Goal: Task Accomplishment & Management: Use online tool/utility

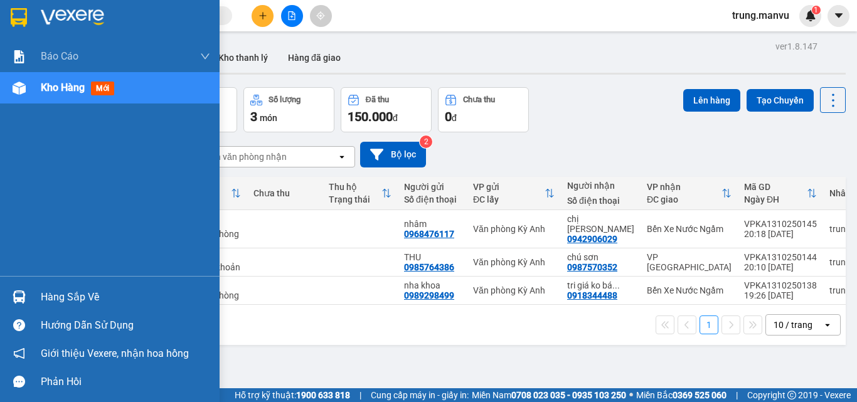
click at [18, 295] on img at bounding box center [19, 296] width 13 height 13
click at [18, 295] on body "Kết quả tìm kiếm ( 0 ) Bộ lọc Gửi 3 ngày gần nhất Ngày lên hàng gần nhất No Dat…" at bounding box center [428, 201] width 857 height 402
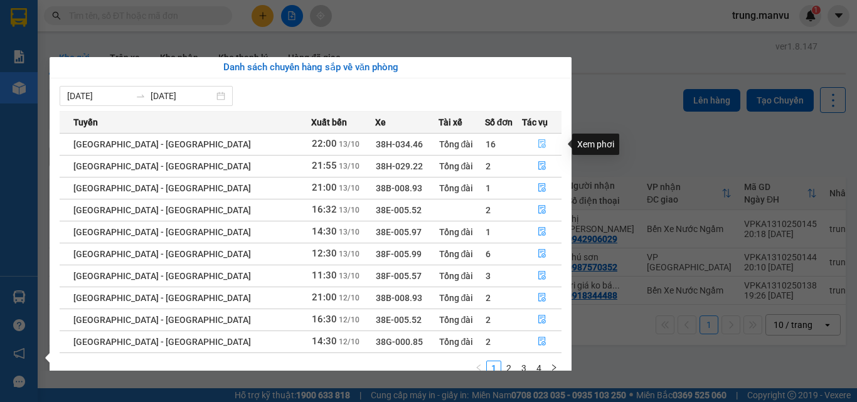
click at [542, 146] on button "button" at bounding box center [541, 144] width 38 height 20
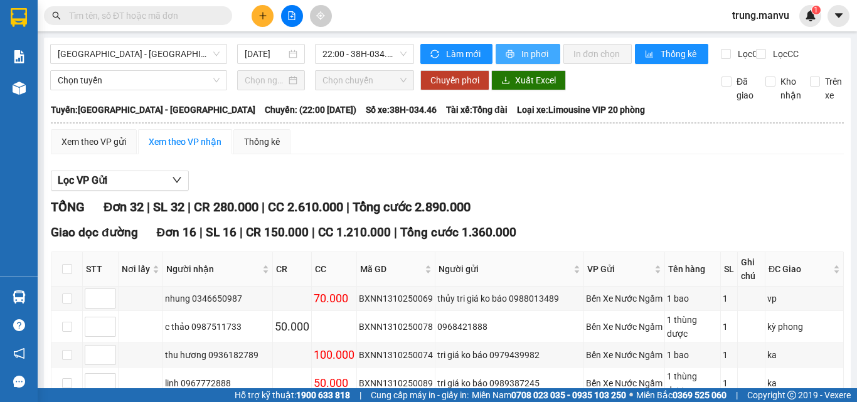
click at [533, 56] on span "In phơi" at bounding box center [535, 54] width 29 height 14
click at [399, 52] on span "22:00 - 38H-034.46" at bounding box center [364, 54] width 84 height 19
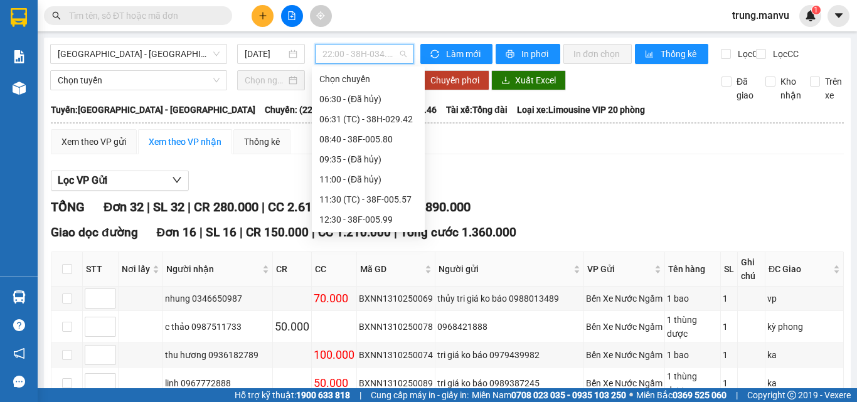
scroll to position [241, 0]
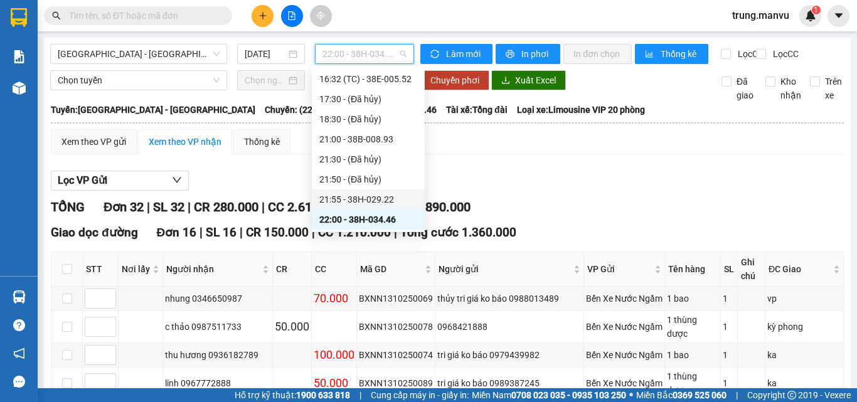
click at [378, 199] on div "21:55 - 38H-029.22" at bounding box center [368, 200] width 98 height 14
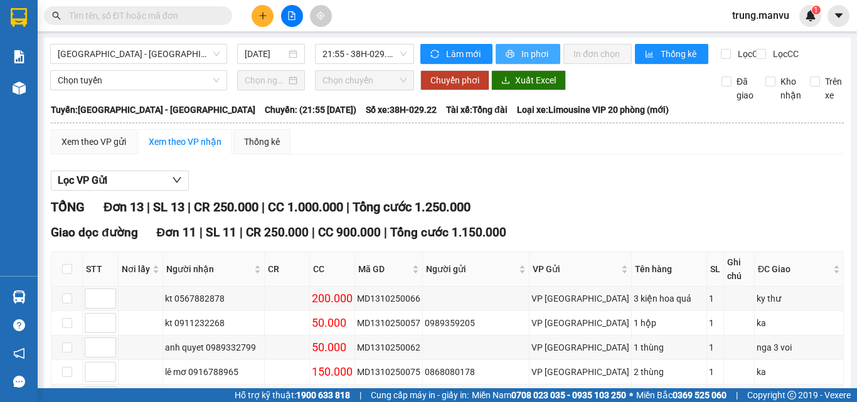
click at [521, 55] on span "In phơi" at bounding box center [535, 54] width 29 height 14
